Goal: Information Seeking & Learning: Learn about a topic

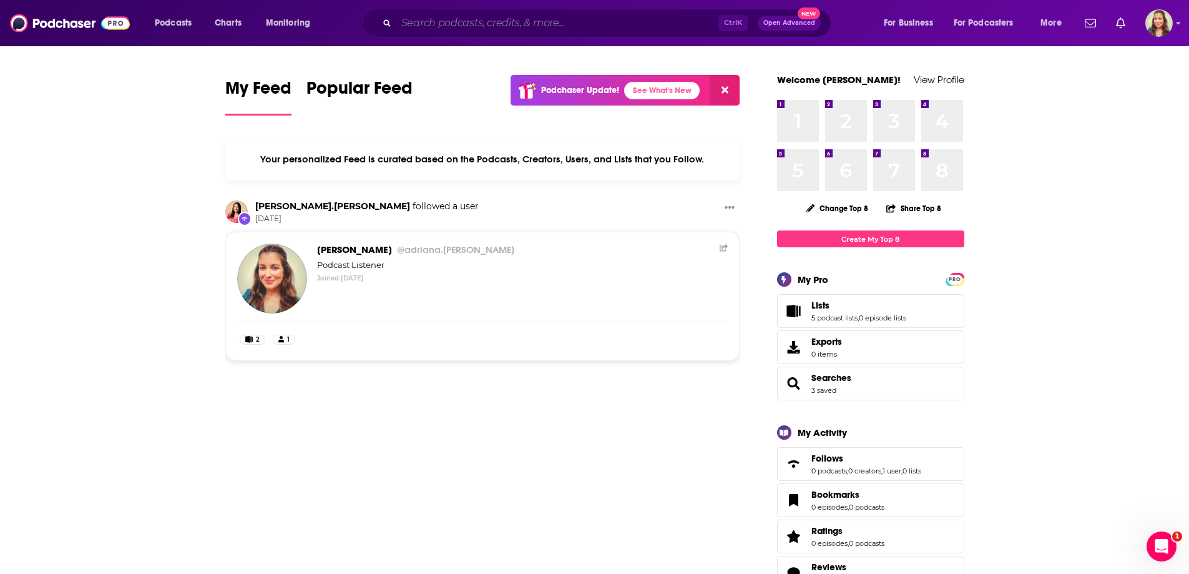
click at [417, 29] on input "Search podcasts, credits, & more..." at bounding box center [557, 23] width 322 height 20
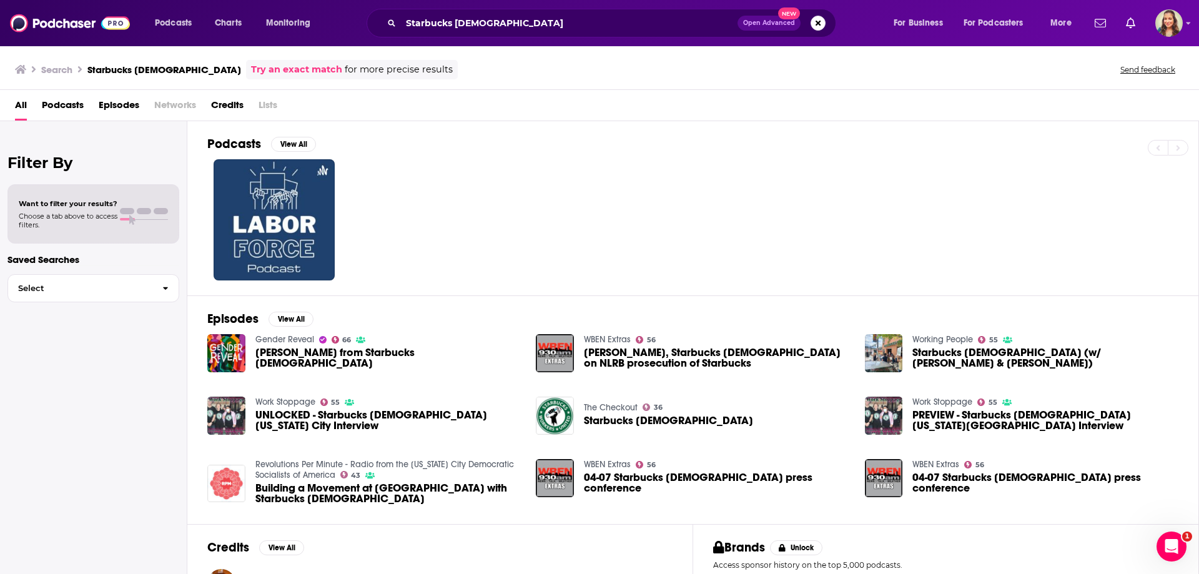
click at [112, 107] on span "Episodes" at bounding box center [119, 108] width 41 height 26
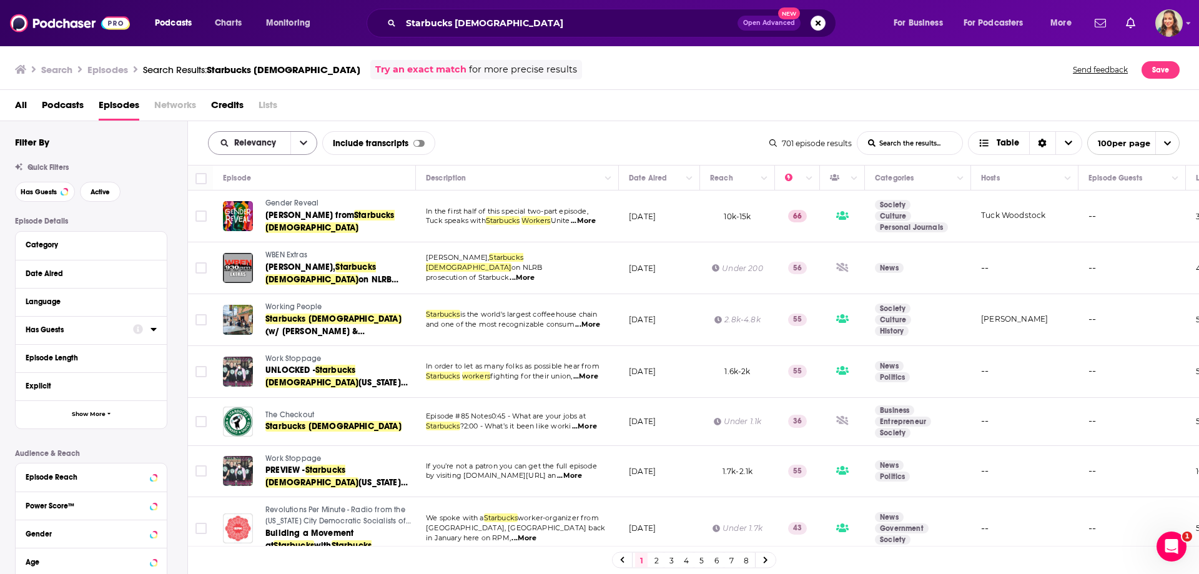
click at [237, 140] on span "Relevancy" at bounding box center [257, 143] width 46 height 9
click at [231, 246] on div "Power Score" at bounding box center [262, 249] width 109 height 21
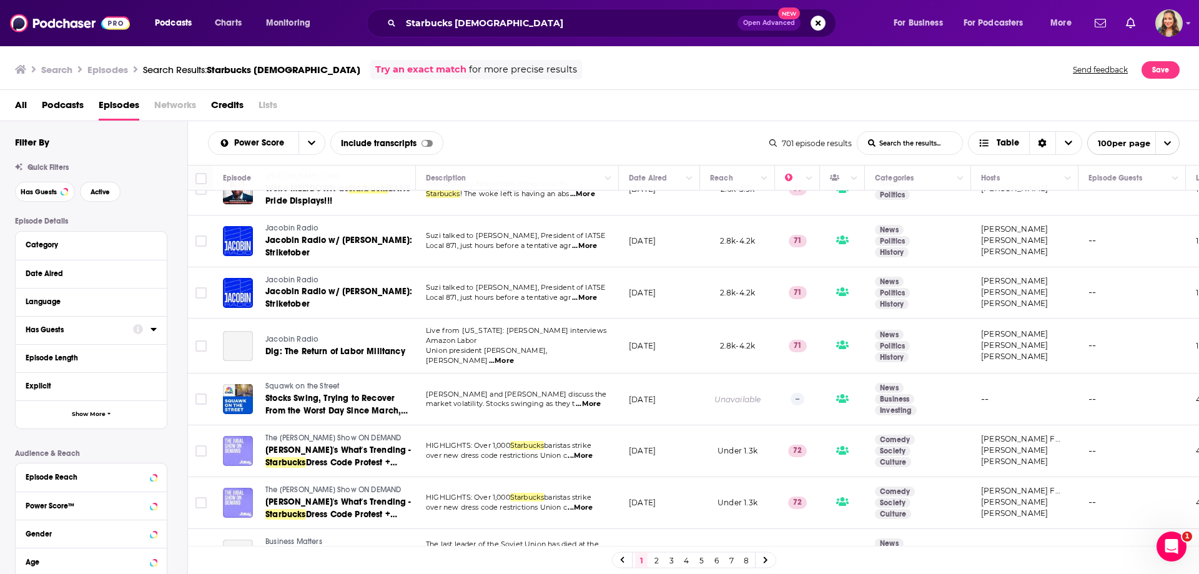
scroll to position [2934, 0]
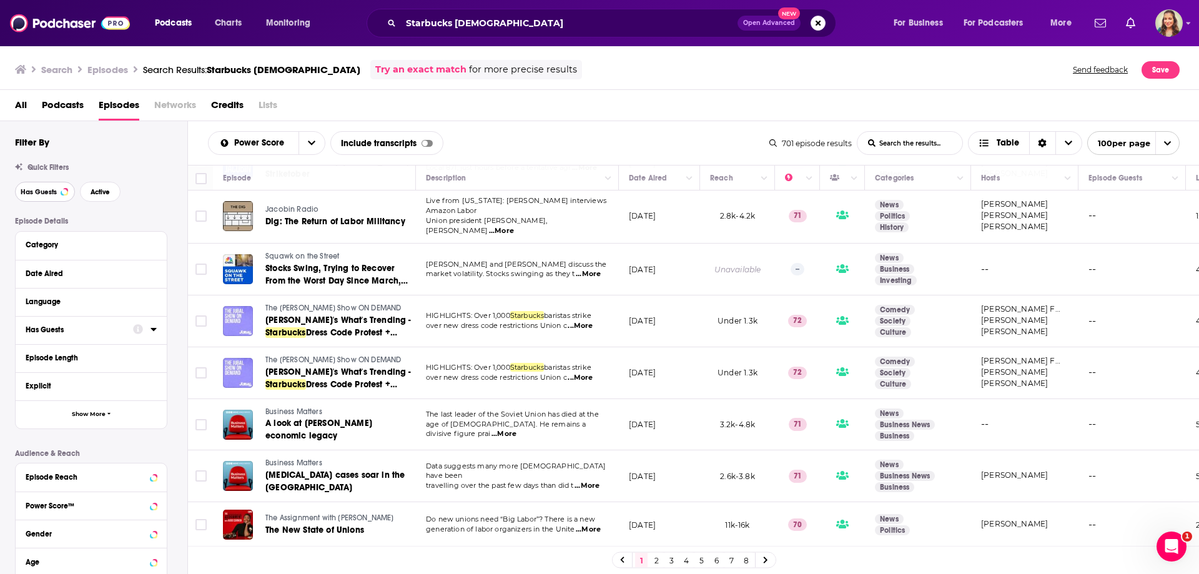
click at [54, 184] on button "Has Guests" at bounding box center [45, 192] width 60 height 20
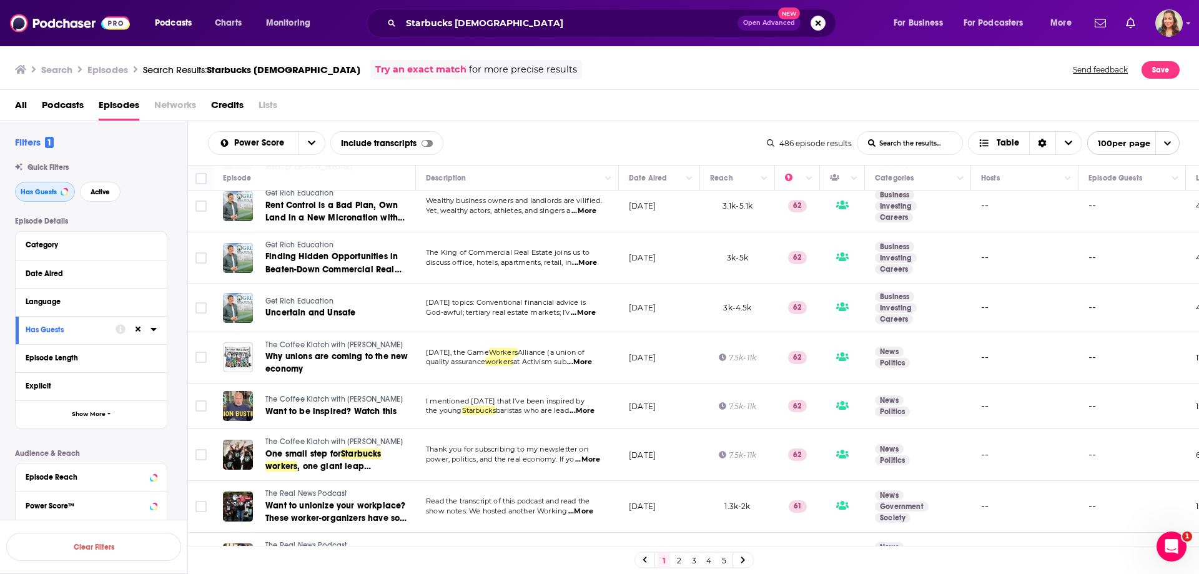
scroll to position [4722, 0]
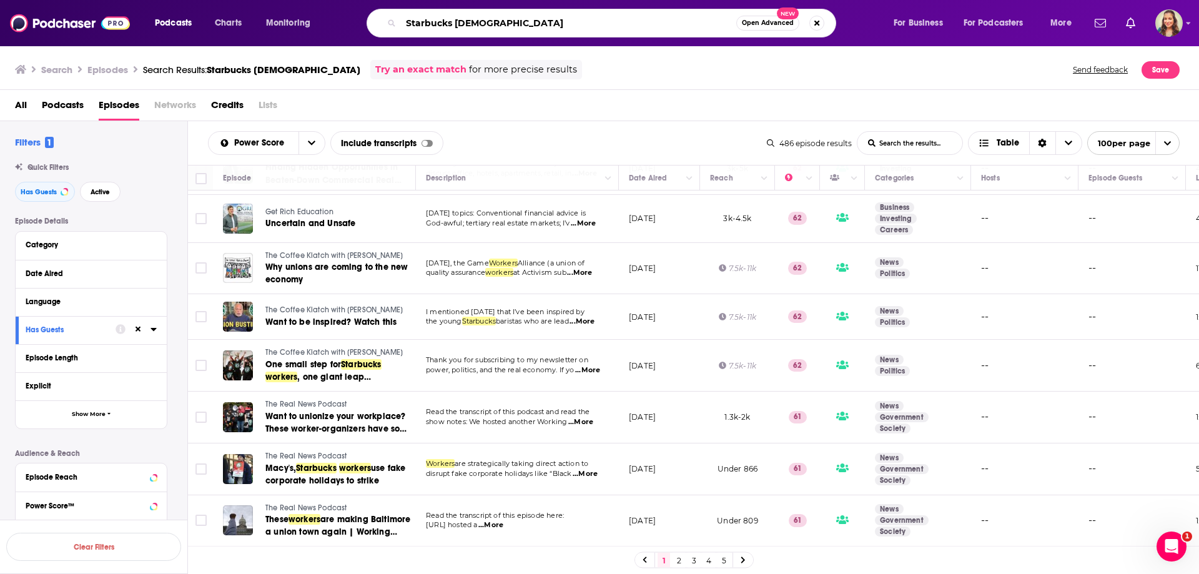
drag, startPoint x: 453, startPoint y: 23, endPoint x: 579, endPoint y: 22, distance: 126.7
click at [579, 22] on input "Starbucks [DEMOGRAPHIC_DATA]" at bounding box center [568, 23] width 335 height 20
type input "Starbucks union"
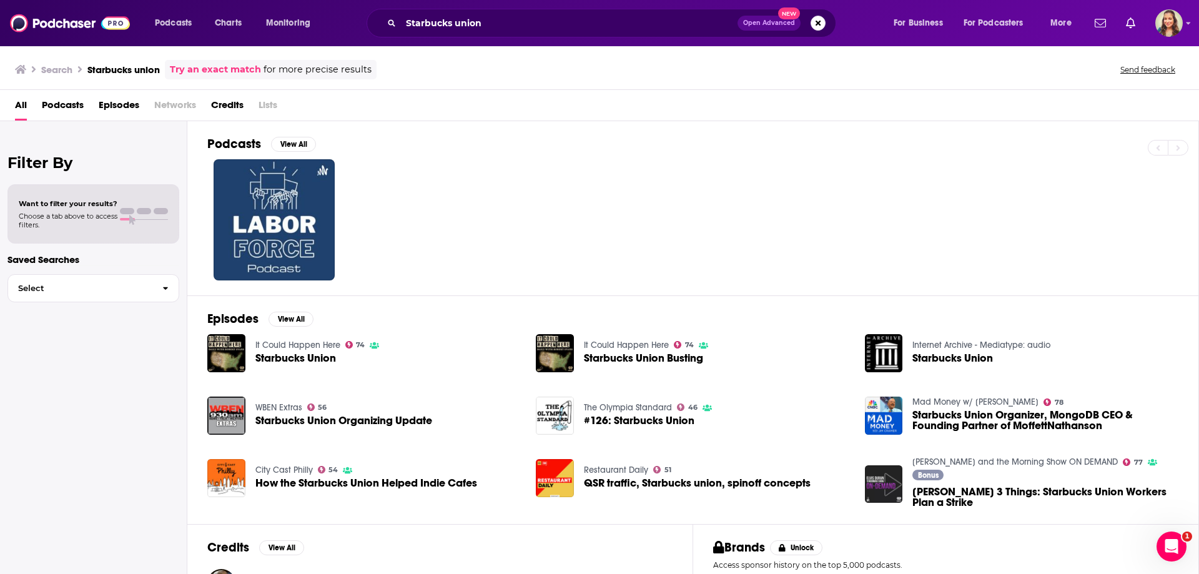
click at [128, 100] on span "Episodes" at bounding box center [119, 108] width 41 height 26
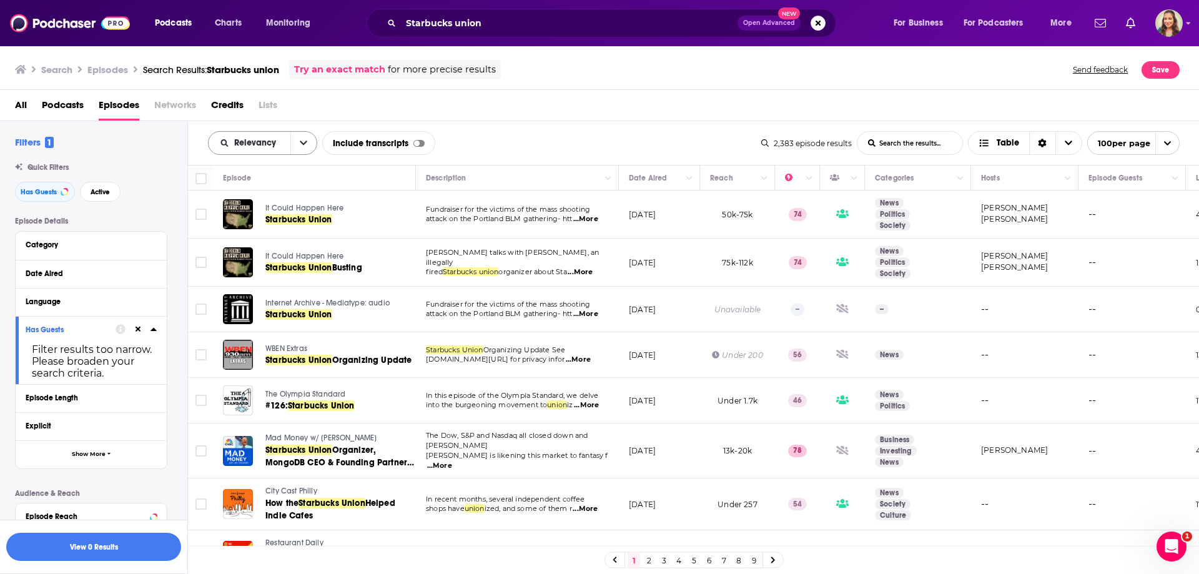
click at [250, 140] on span "Relevancy" at bounding box center [257, 143] width 46 height 9
click at [260, 243] on div "Power Score" at bounding box center [262, 249] width 109 height 21
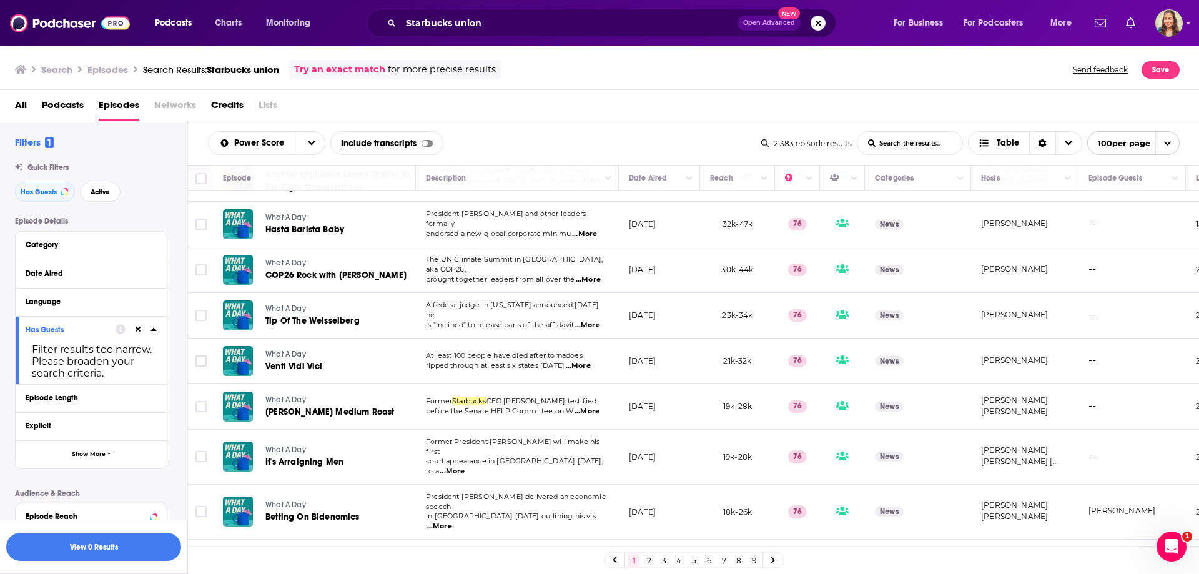
scroll to position [4557, 0]
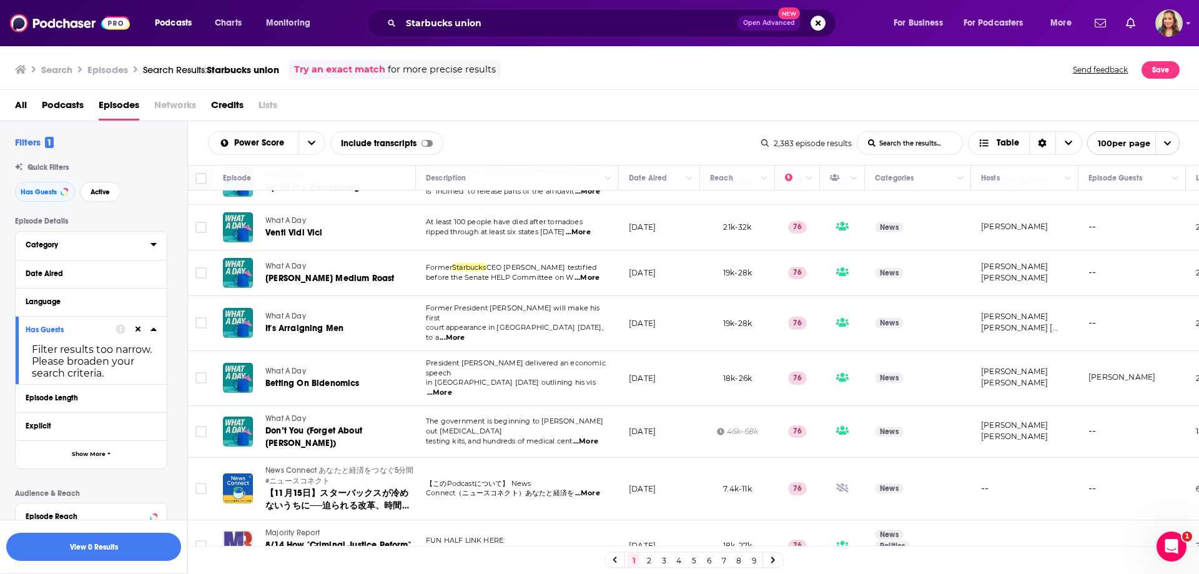
click at [152, 242] on icon at bounding box center [153, 244] width 6 height 10
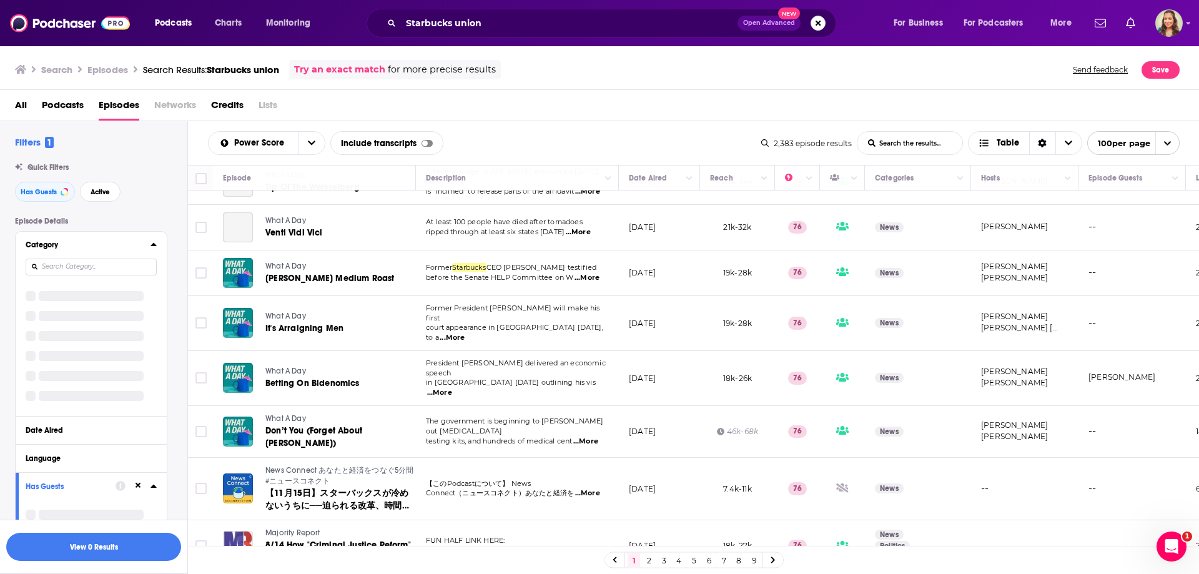
click at [152, 244] on icon at bounding box center [153, 244] width 6 height 10
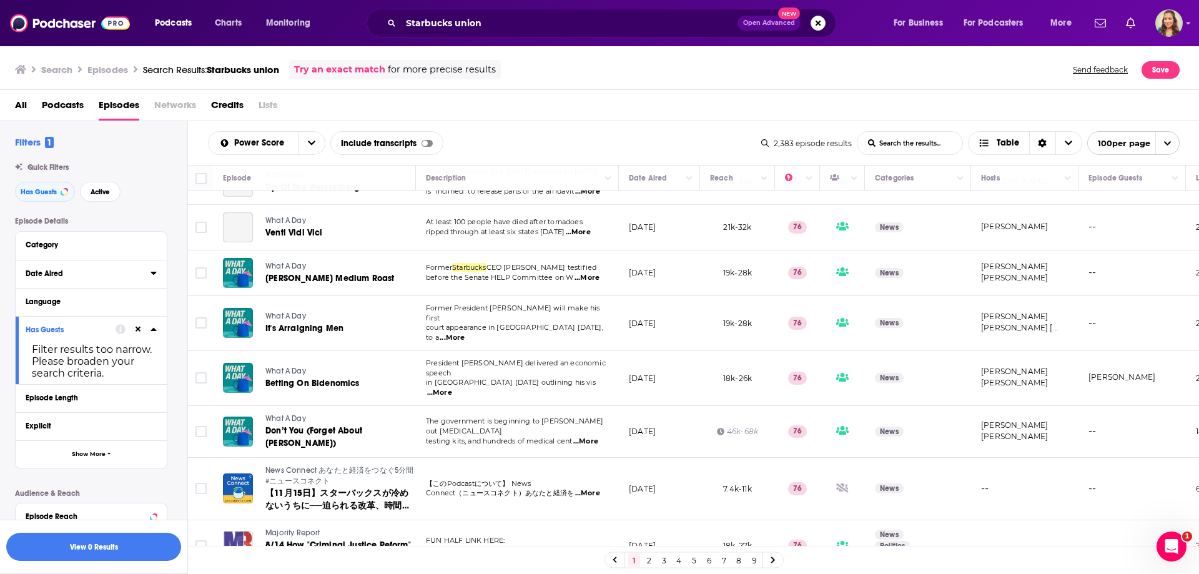
click at [152, 275] on icon at bounding box center [153, 273] width 6 height 10
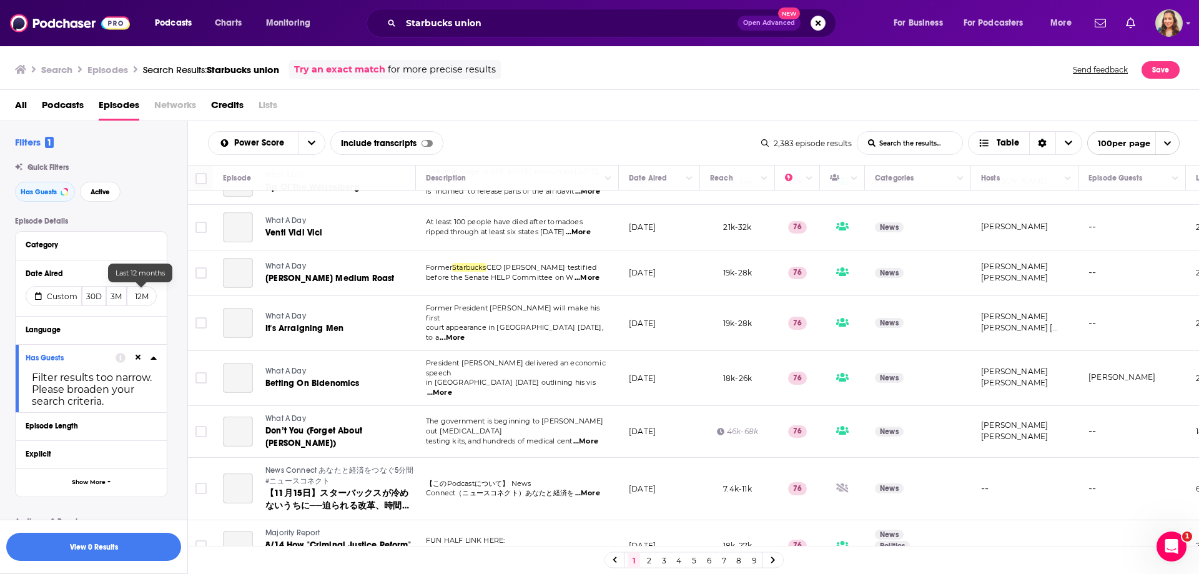
click at [144, 292] on button "12M" at bounding box center [142, 296] width 30 height 20
